Goal: Transaction & Acquisition: Purchase product/service

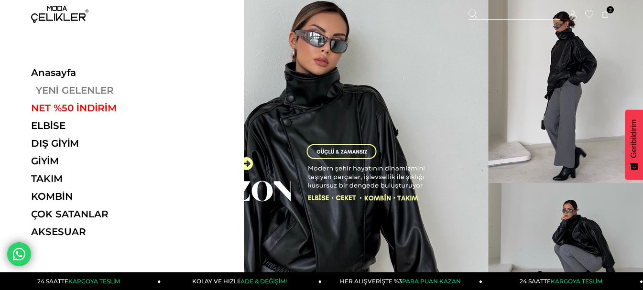
click at [79, 89] on link "YENİ GELENLER" at bounding box center [96, 90] width 131 height 11
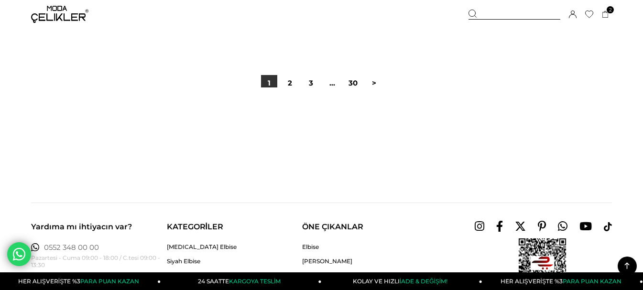
scroll to position [15920, 0]
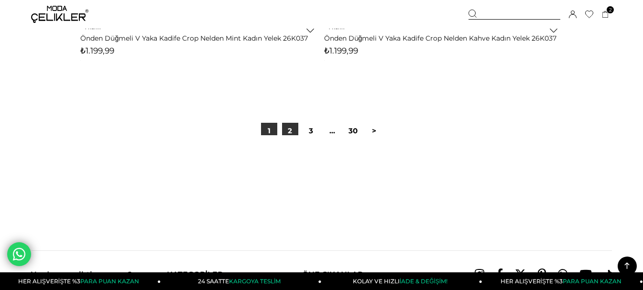
click at [288, 128] on link "2" at bounding box center [290, 131] width 16 height 16
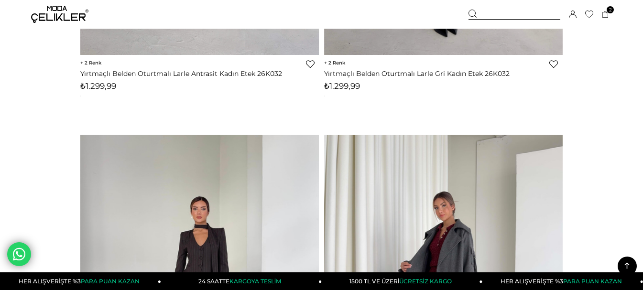
scroll to position [1960, 0]
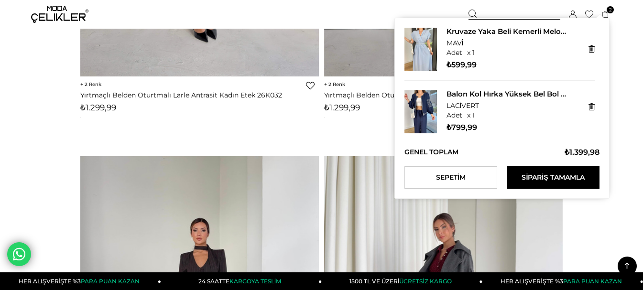
click at [612, 9] on span "2" at bounding box center [610, 9] width 7 height 7
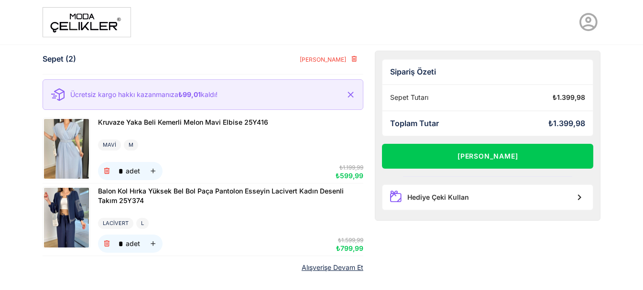
click at [76, 146] on img at bounding box center [66, 149] width 45 height 60
click at [67, 202] on img at bounding box center [66, 218] width 45 height 60
click at [106, 172] on icon "button" at bounding box center [107, 171] width 8 height 8
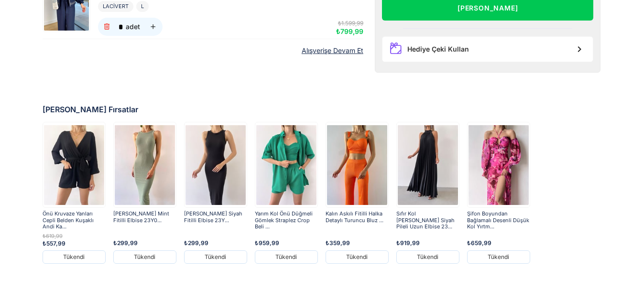
scroll to position [53, 0]
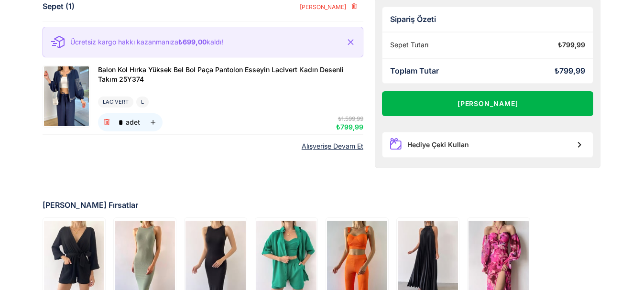
click at [491, 99] on button "Alışverişi Tamamla" at bounding box center [488, 103] width 212 height 25
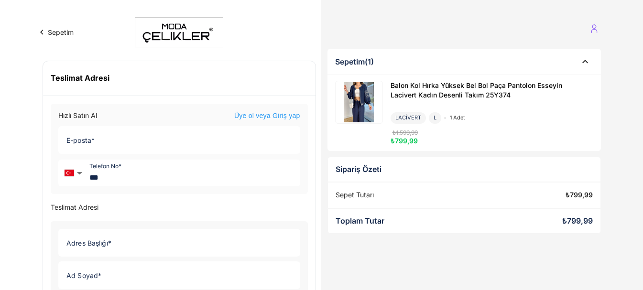
click at [596, 27] on icon at bounding box center [594, 26] width 4 height 4
click at [554, 49] on link "Üye Girişi" at bounding box center [560, 50] width 90 height 15
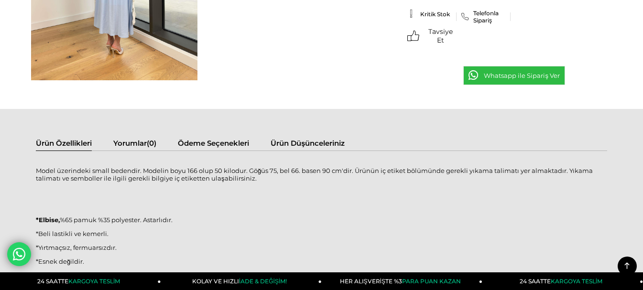
scroll to position [478, 0]
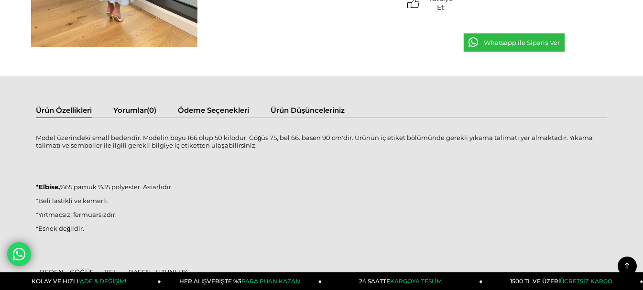
click at [242, 109] on link "Ödeme Seçenekleri" at bounding box center [213, 112] width 71 height 12
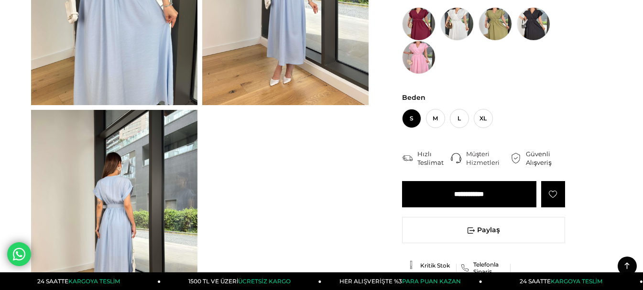
scroll to position [0, 0]
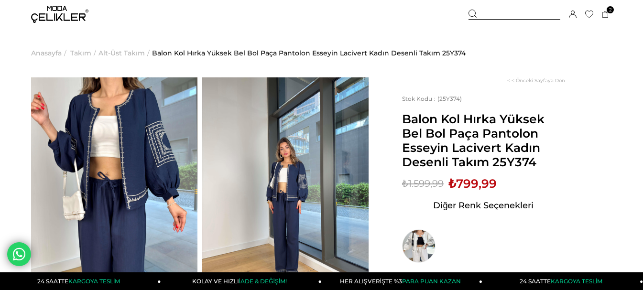
click at [258, 178] on img at bounding box center [285, 187] width 166 height 221
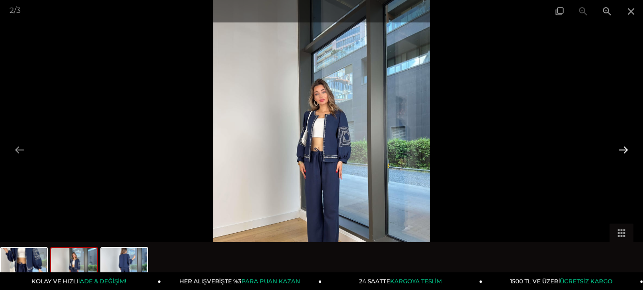
click at [618, 147] on button at bounding box center [623, 150] width 20 height 19
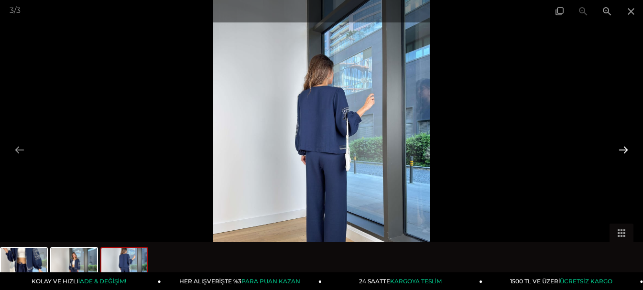
click at [618, 147] on button at bounding box center [623, 150] width 20 height 19
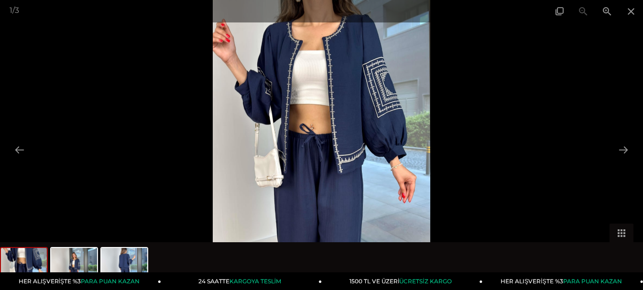
click at [372, 128] on img at bounding box center [322, 145] width 218 height 290
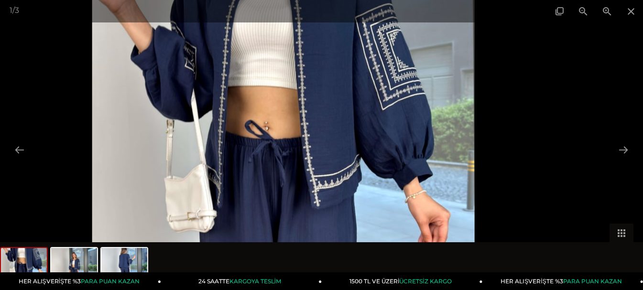
click at [372, 128] on img at bounding box center [283, 157] width 382 height 509
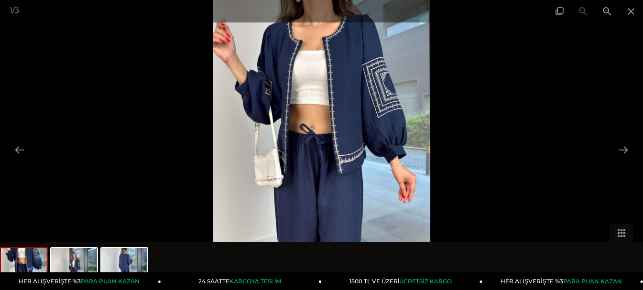
click at [372, 128] on img at bounding box center [322, 145] width 218 height 290
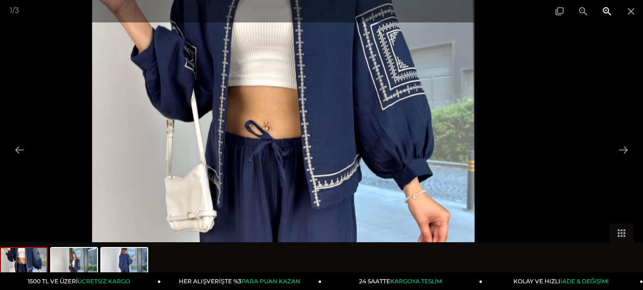
click at [604, 11] on span at bounding box center [607, 11] width 24 height 22
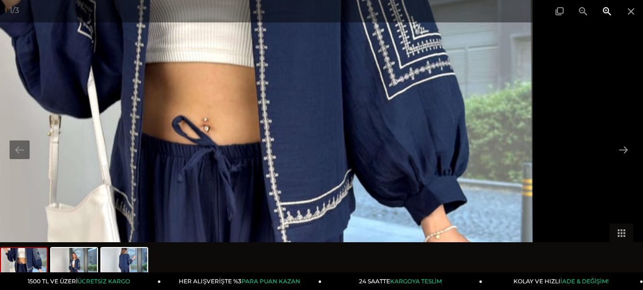
click at [604, 11] on span at bounding box center [607, 11] width 24 height 22
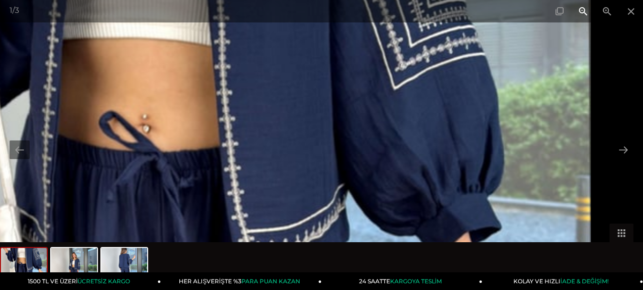
click at [580, 12] on span at bounding box center [583, 11] width 24 height 22
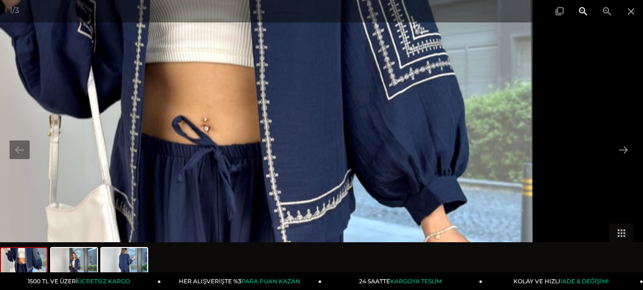
click at [580, 12] on span at bounding box center [583, 11] width 24 height 22
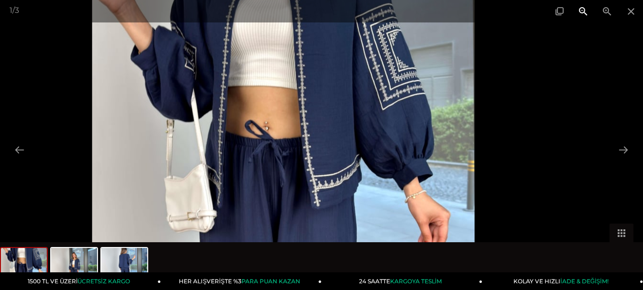
click at [580, 12] on span at bounding box center [583, 11] width 24 height 22
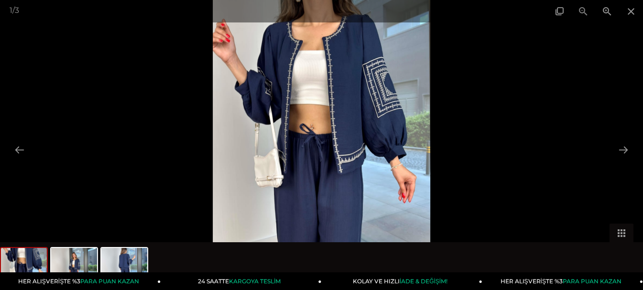
click at [580, 12] on div "1 / 3" at bounding box center [321, 11] width 643 height 22
click at [604, 8] on span at bounding box center [607, 11] width 24 height 22
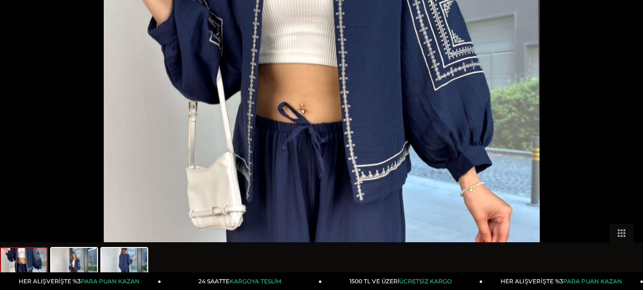
click at [604, 8] on span at bounding box center [607, 6] width 24 height 22
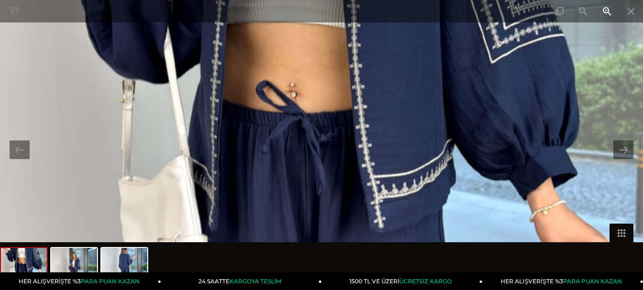
click at [604, 8] on span at bounding box center [607, 11] width 24 height 22
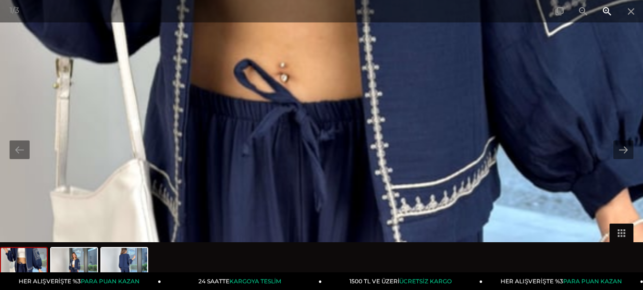
click at [604, 8] on span at bounding box center [607, 11] width 24 height 22
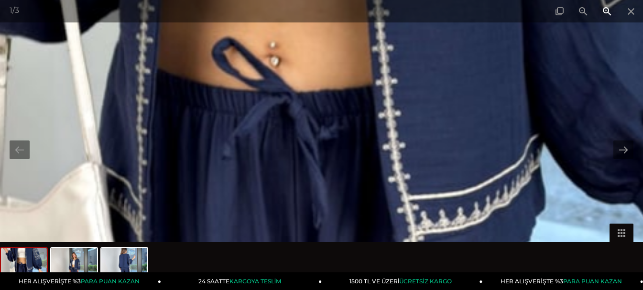
click at [604, 8] on span at bounding box center [607, 11] width 24 height 22
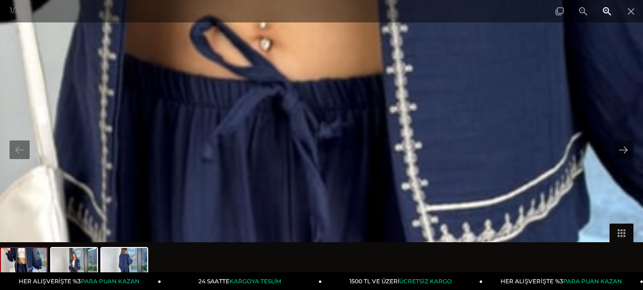
click at [604, 8] on span at bounding box center [607, 11] width 24 height 22
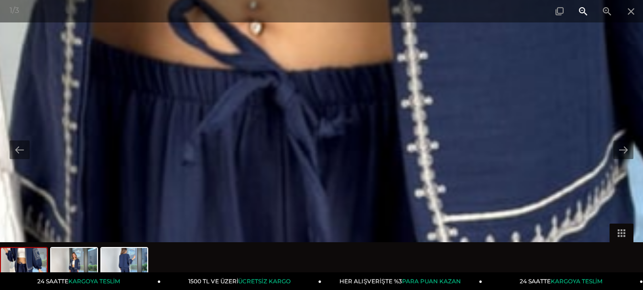
click at [582, 10] on span at bounding box center [583, 11] width 24 height 22
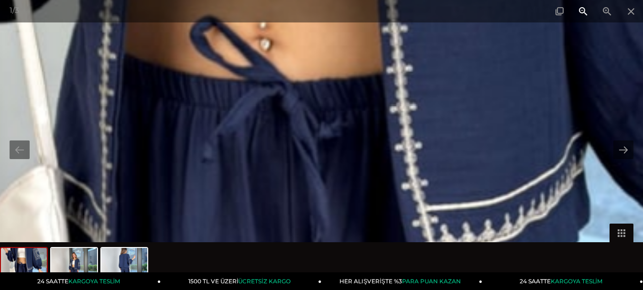
click at [582, 10] on span at bounding box center [583, 11] width 24 height 22
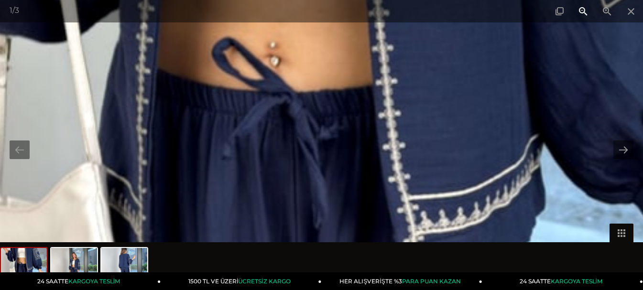
click at [582, 10] on span at bounding box center [583, 11] width 24 height 22
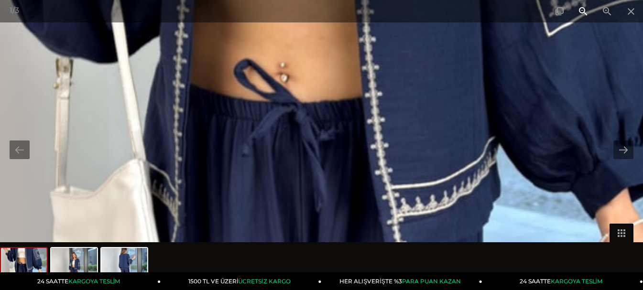
click at [582, 10] on span at bounding box center [583, 11] width 24 height 22
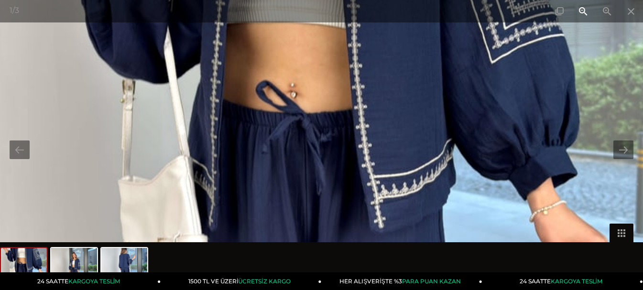
click at [582, 10] on span at bounding box center [583, 11] width 24 height 22
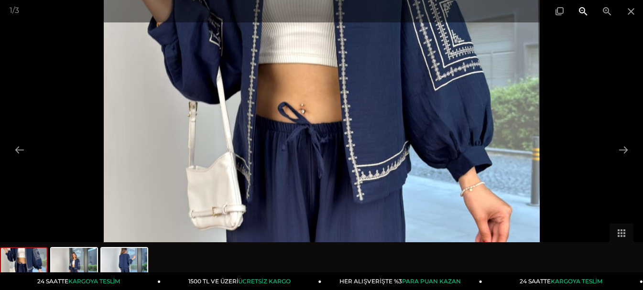
click at [582, 10] on span at bounding box center [583, 11] width 24 height 22
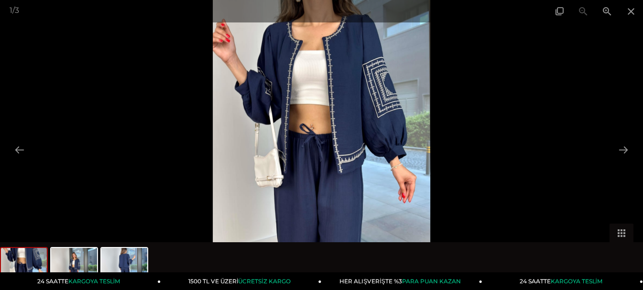
scroll to position [143, 0]
click at [628, 150] on button at bounding box center [623, 150] width 20 height 19
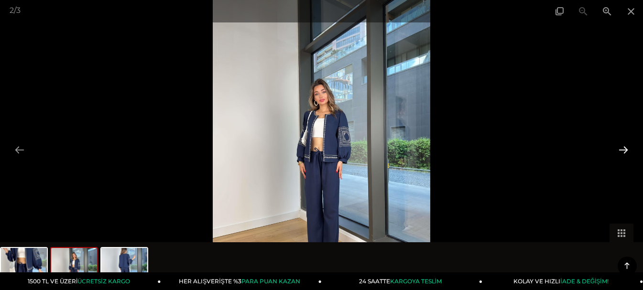
click at [628, 150] on button at bounding box center [623, 150] width 20 height 19
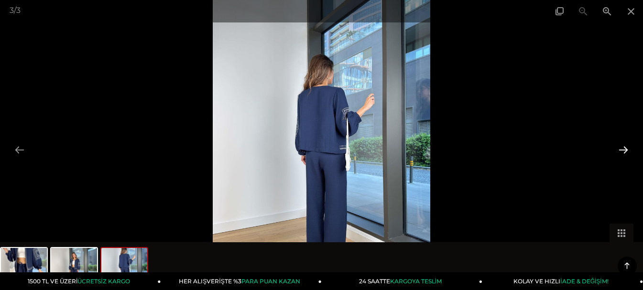
click at [628, 150] on button at bounding box center [623, 150] width 20 height 19
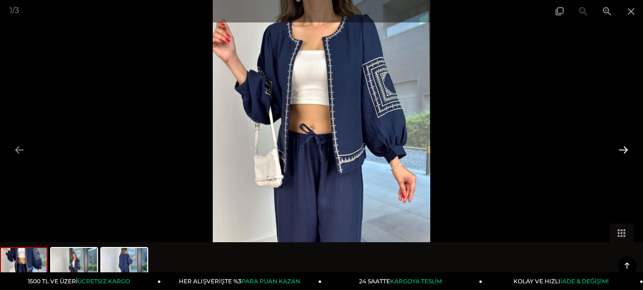
click at [628, 150] on button at bounding box center [623, 150] width 20 height 19
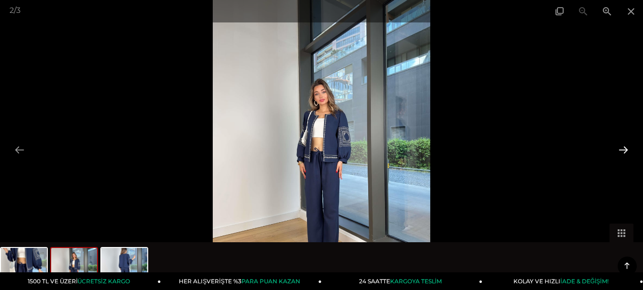
click at [628, 150] on button at bounding box center [623, 150] width 20 height 19
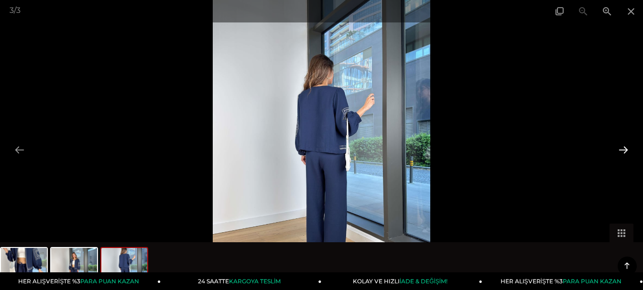
click at [628, 150] on button at bounding box center [623, 150] width 20 height 19
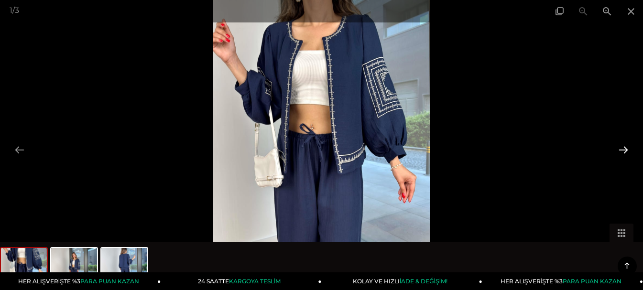
click at [628, 150] on button at bounding box center [623, 150] width 20 height 19
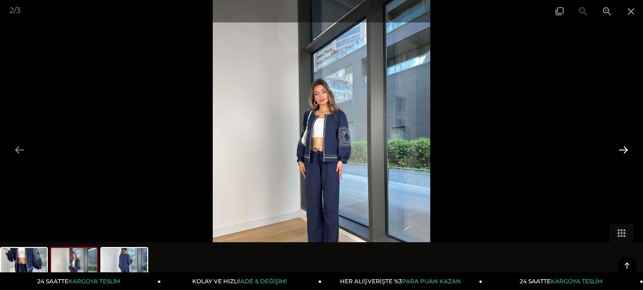
click at [628, 150] on button at bounding box center [623, 150] width 20 height 19
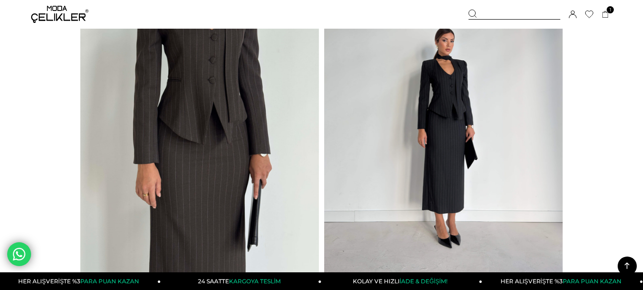
scroll to position [1563, 0]
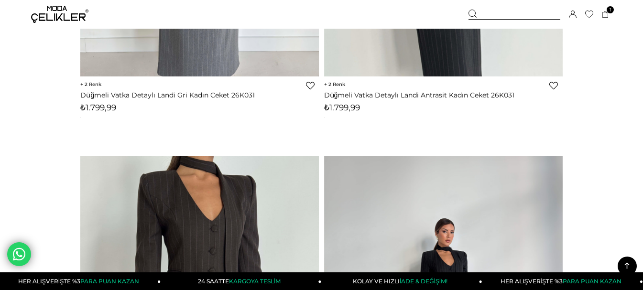
click at [574, 15] on icon at bounding box center [573, 15] width 8 height 8
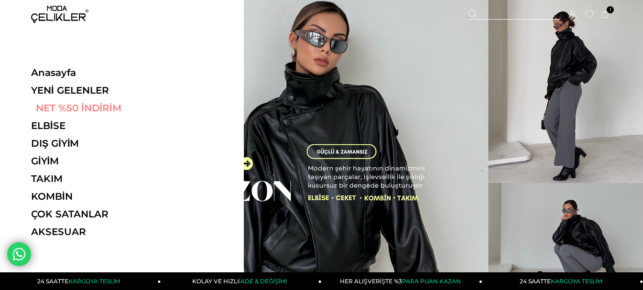
click at [76, 109] on link "NET %50 İNDİRİM" at bounding box center [96, 107] width 131 height 11
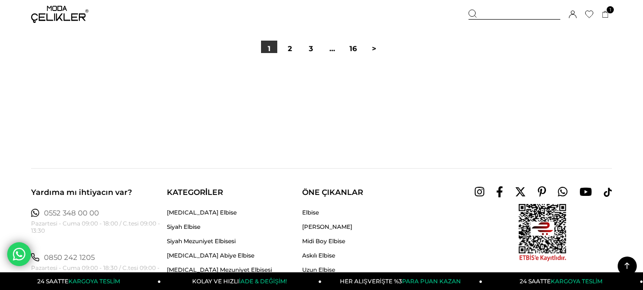
scroll to position [16015, 0]
click at [289, 47] on link "2" at bounding box center [290, 48] width 16 height 16
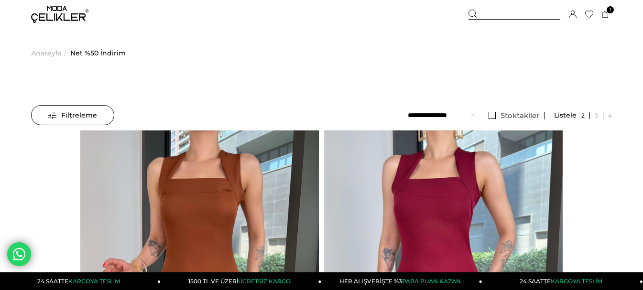
click at [473, 116] on select "**********" at bounding box center [441, 115] width 66 height 20
